Goal: Task Accomplishment & Management: Manage account settings

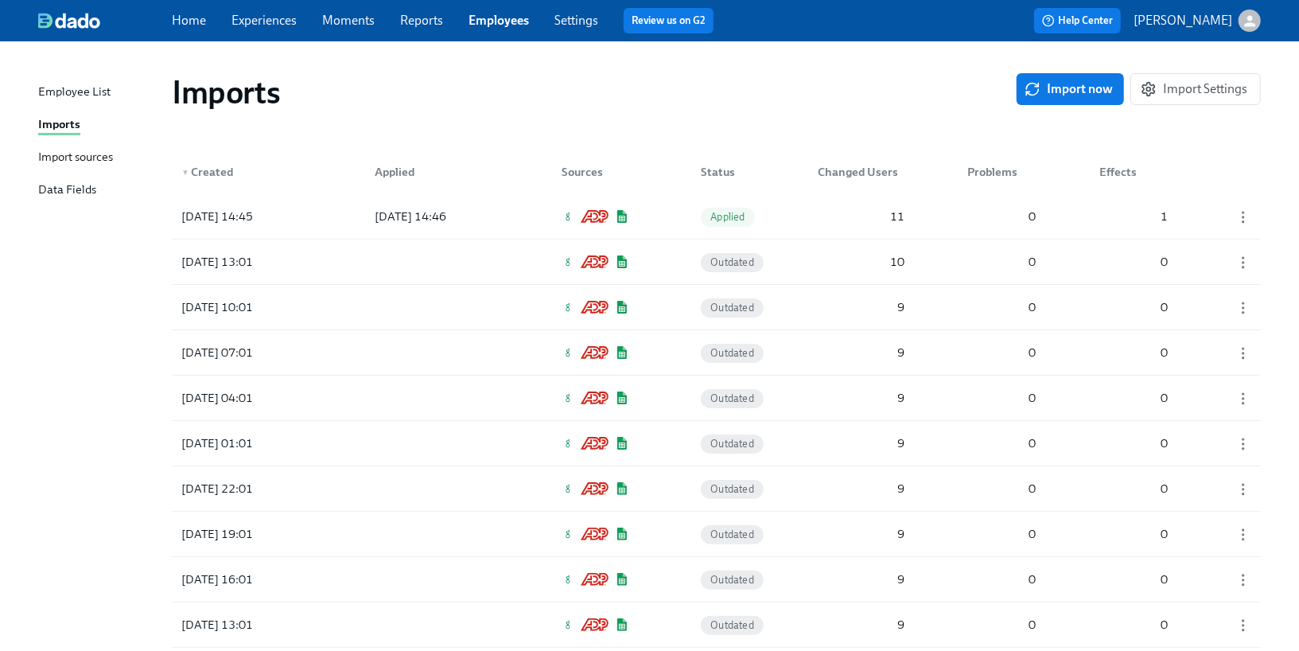
click at [197, 20] on link "Home" at bounding box center [189, 20] width 34 height 15
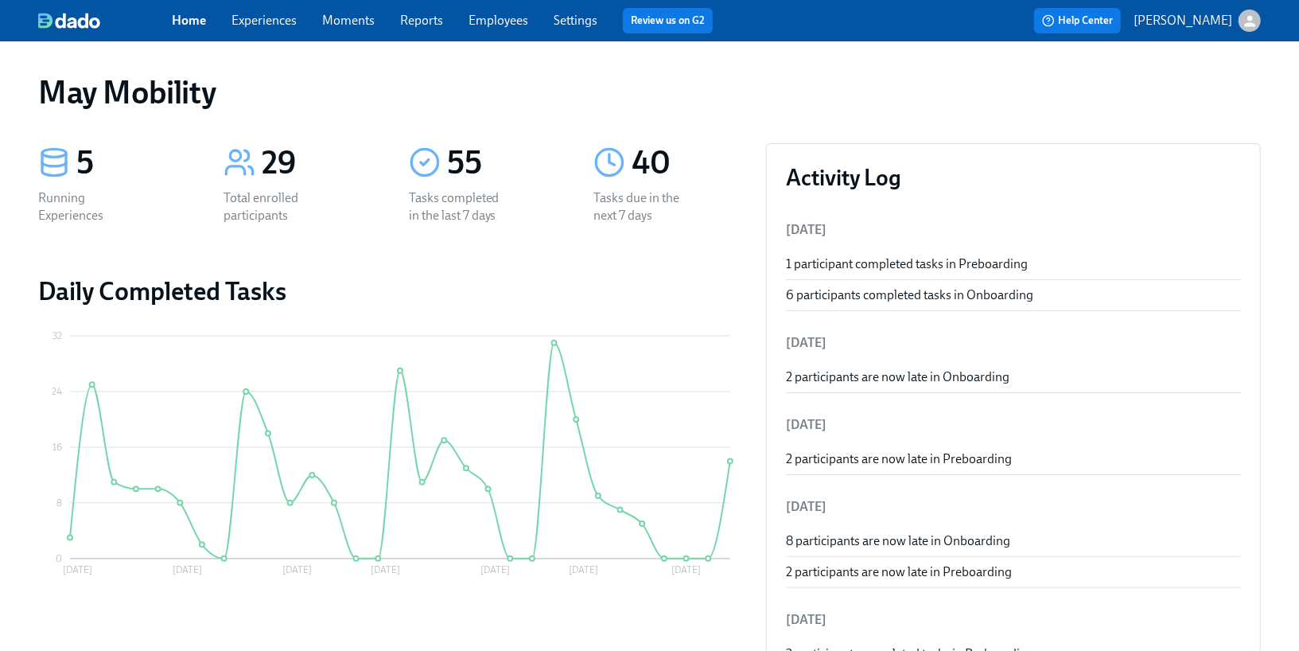
click at [1188, 17] on p "[PERSON_NAME]" at bounding box center [1182, 20] width 99 height 17
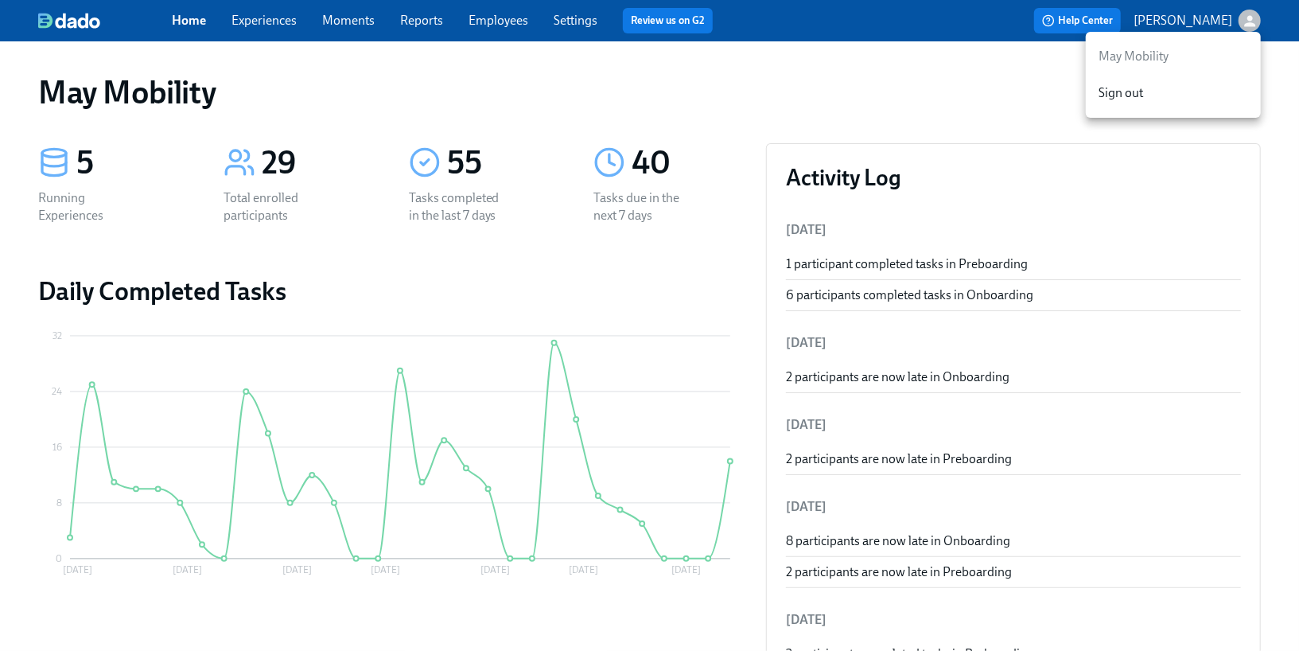
click at [558, 24] on div at bounding box center [649, 325] width 1299 height 651
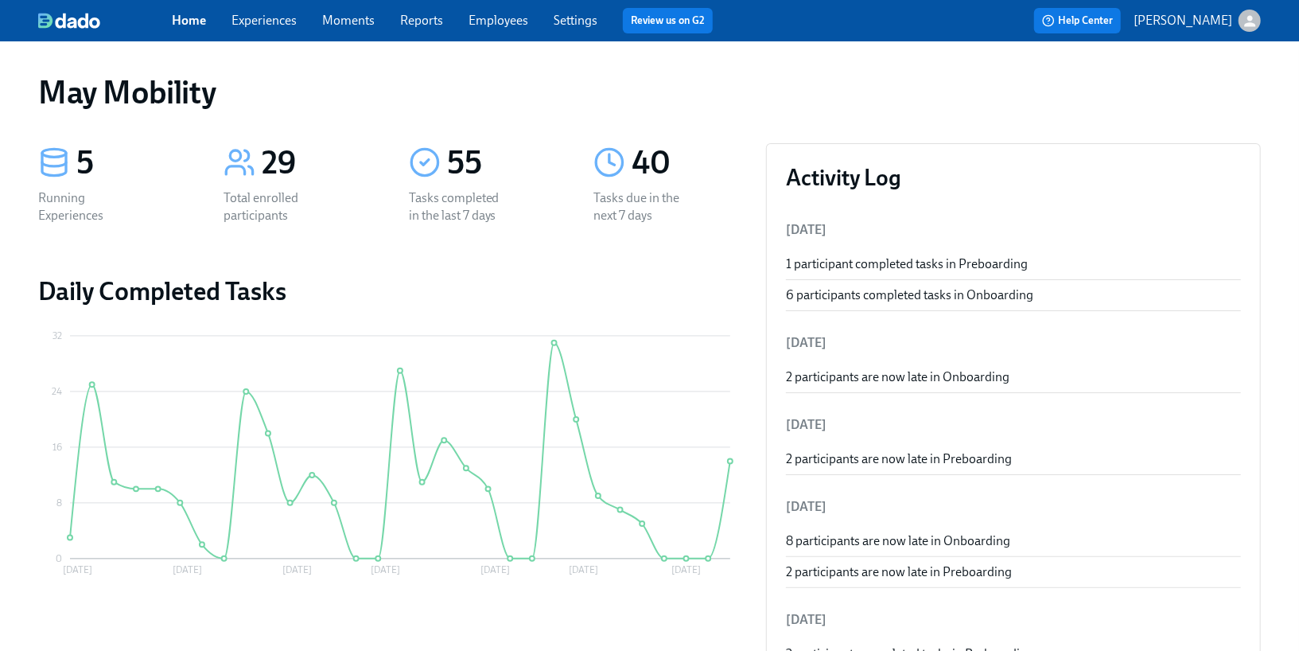
click at [563, 24] on link "Settings" at bounding box center [576, 20] width 44 height 15
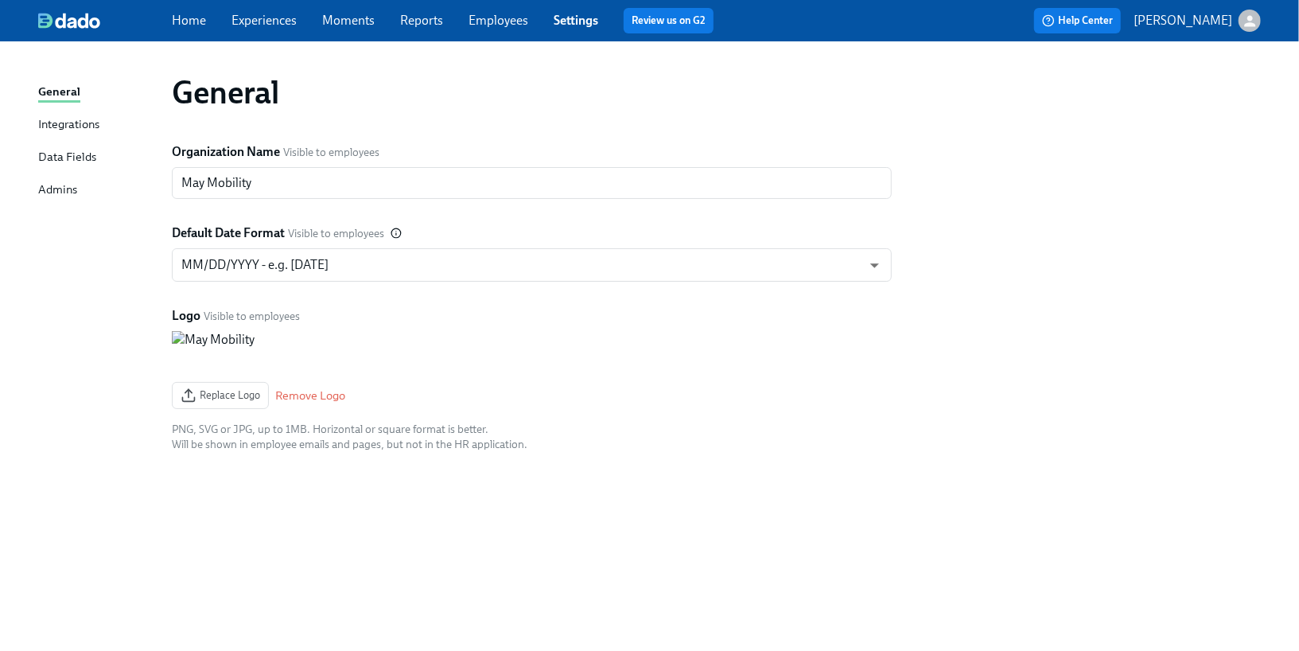
click at [55, 181] on div "Admins" at bounding box center [57, 191] width 39 height 20
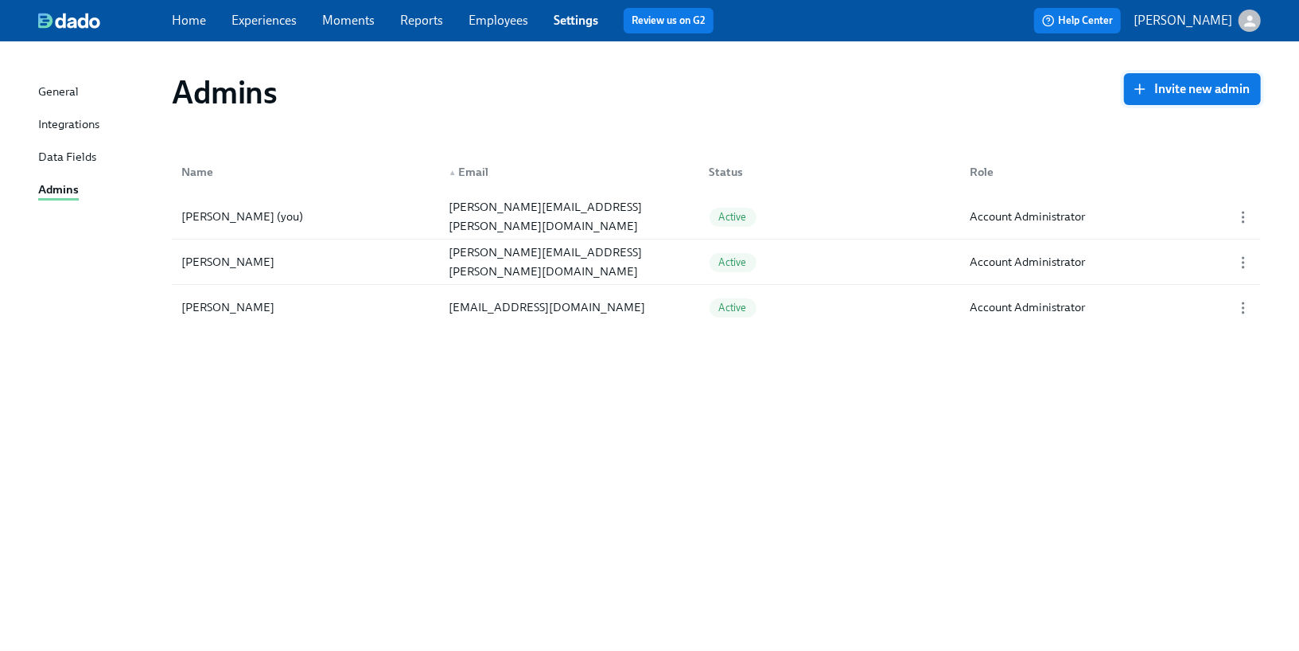
click at [1164, 95] on span "Invite new admin" at bounding box center [1192, 89] width 115 height 16
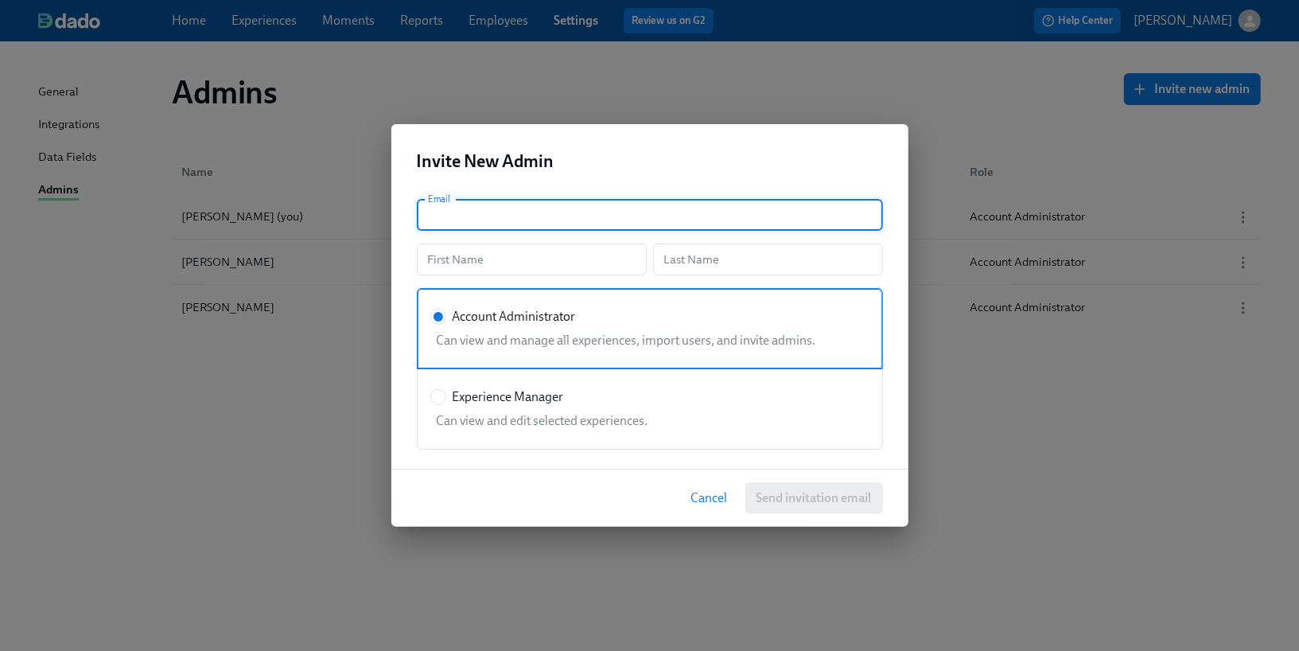
click at [629, 216] on input "text" at bounding box center [650, 215] width 466 height 32
type input "[PERSON_NAME][EMAIL_ADDRESS][PERSON_NAME][DOMAIN_NAME]"
click at [595, 253] on input "text" at bounding box center [532, 259] width 230 height 32
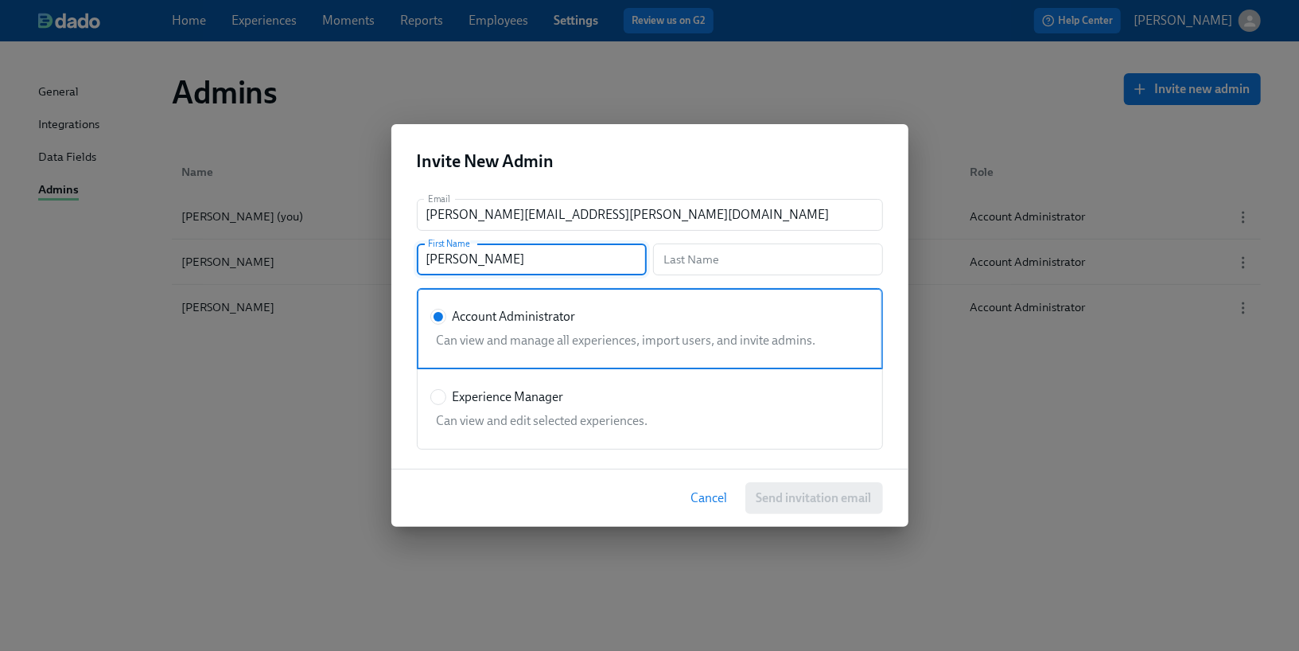
type input "[PERSON_NAME]"
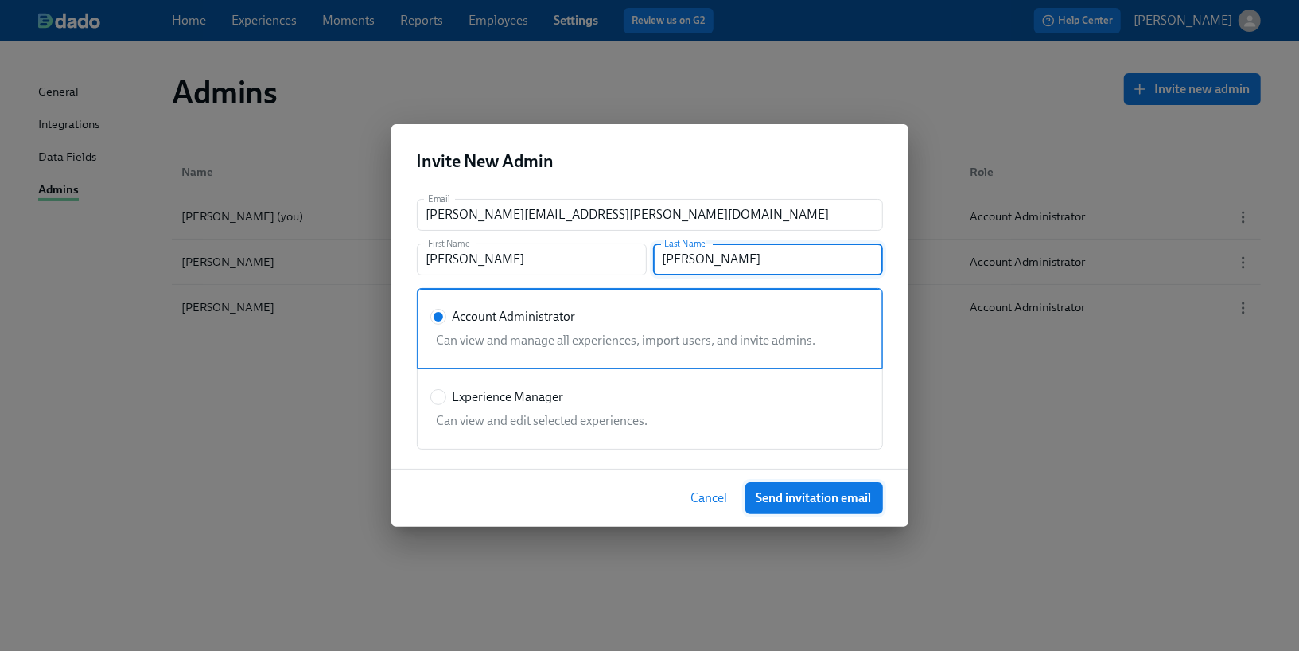
type input "[PERSON_NAME]"
click at [763, 505] on button "Send invitation email" at bounding box center [814, 498] width 138 height 32
